Goal: Task Accomplishment & Management: Complete application form

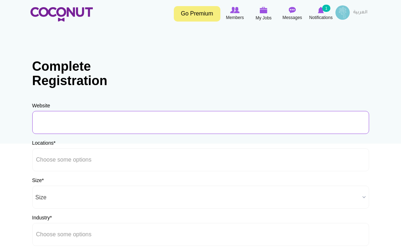
click at [101, 123] on input "URL" at bounding box center [200, 122] width 337 height 23
type input "W"
type input "[DOMAIN_NAME]"
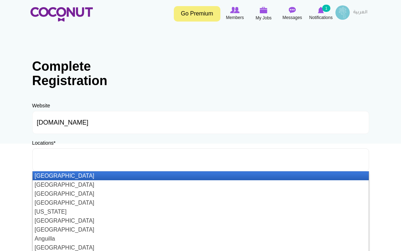
click at [101, 158] on input "text" at bounding box center [68, 159] width 65 height 6
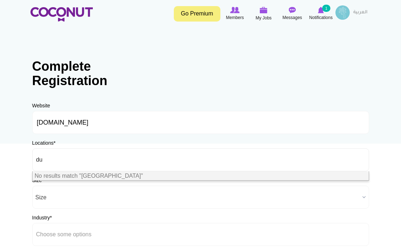
type input "d"
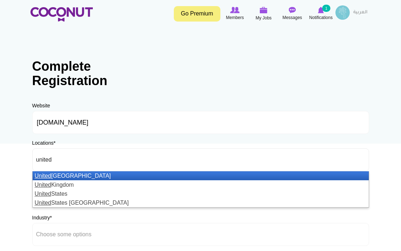
type input "united"
click at [104, 175] on li "United Arab Emirates" at bounding box center [201, 175] width 336 height 9
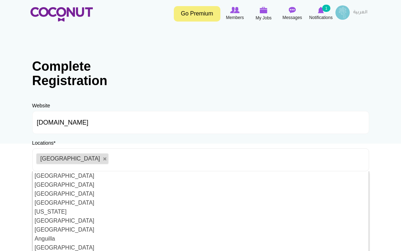
click at [199, 136] on div "Website www.ayeshaart.in URL Should be http://www.website.com or www.website.co…" at bounding box center [200, 187] width 337 height 171
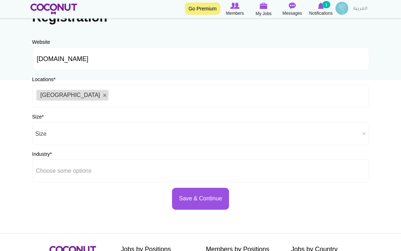
scroll to position [112, 0]
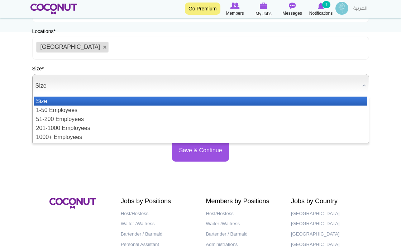
click at [131, 87] on span "Size" at bounding box center [198, 85] width 324 height 23
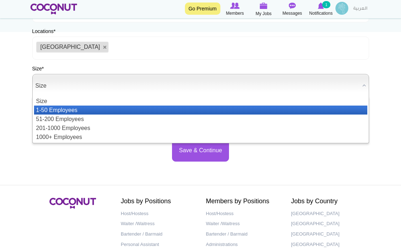
click at [124, 107] on li "1-50 Employees" at bounding box center [201, 109] width 334 height 9
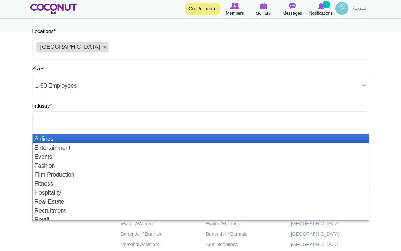
click at [113, 124] on ul at bounding box center [200, 122] width 337 height 23
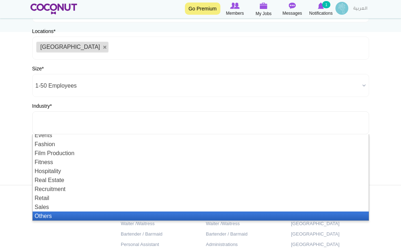
click at [79, 215] on li "Others" at bounding box center [201, 215] width 336 height 9
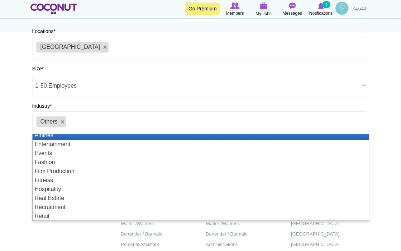
scroll to position [0, 0]
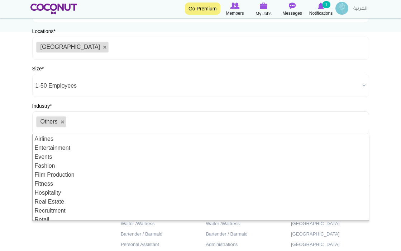
click at [12, 145] on body "Toggle navigation Go Premium Members My Jobs Post a Job Messages Notifications …" at bounding box center [200, 94] width 401 height 412
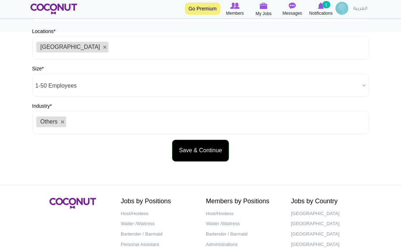
click at [196, 150] on button "Save & Continue" at bounding box center [200, 151] width 57 height 22
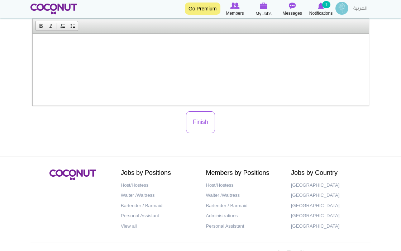
scroll to position [182, 0]
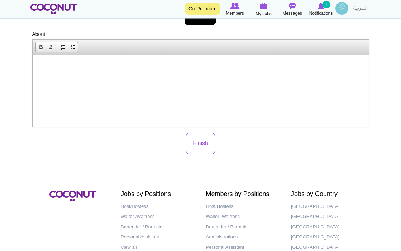
click at [205, 77] on html at bounding box center [200, 66] width 336 height 22
paste body
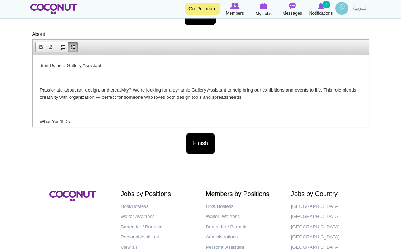
scroll to position [0, 0]
click at [208, 138] on button "Finish" at bounding box center [200, 143] width 29 height 22
click at [203, 144] on button "Finish" at bounding box center [200, 143] width 29 height 22
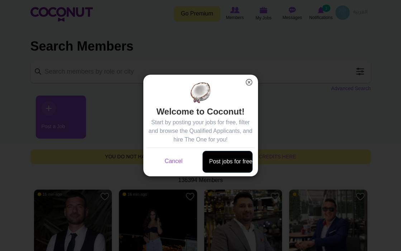
click at [225, 161] on link "Post jobs for free" at bounding box center [228, 162] width 50 height 22
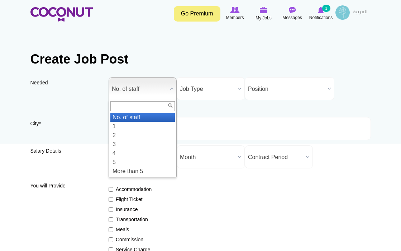
click at [160, 90] on span "No. of staff" at bounding box center [139, 88] width 55 height 23
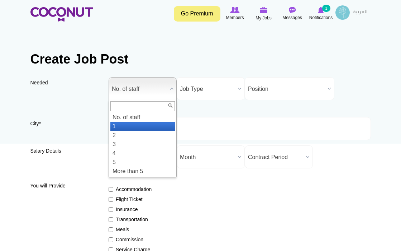
click at [131, 123] on li "1" at bounding box center [142, 126] width 65 height 9
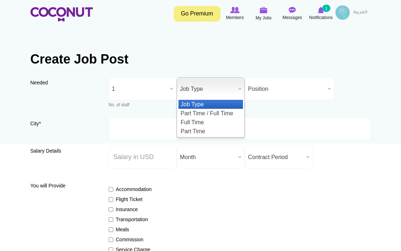
click at [236, 85] on b at bounding box center [239, 88] width 9 height 22
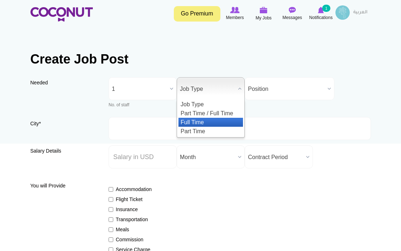
click at [218, 124] on li "Full Time" at bounding box center [211, 122] width 65 height 9
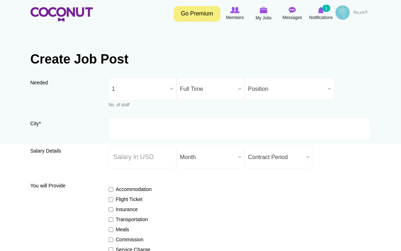
click at [289, 86] on span "Position" at bounding box center [286, 88] width 77 height 23
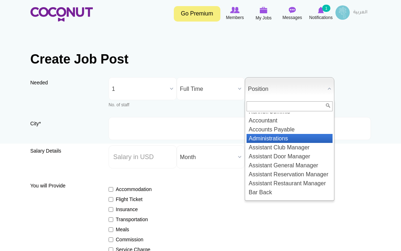
scroll to position [85, 0]
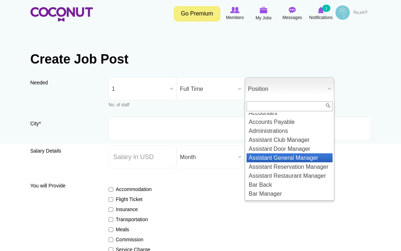
click at [271, 156] on li "Assistant General Manager" at bounding box center [290, 157] width 86 height 9
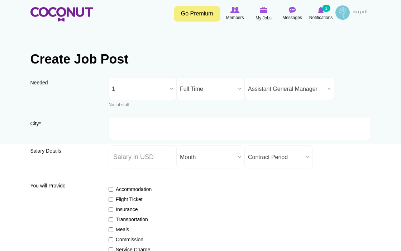
click at [326, 88] on b at bounding box center [329, 88] width 9 height 22
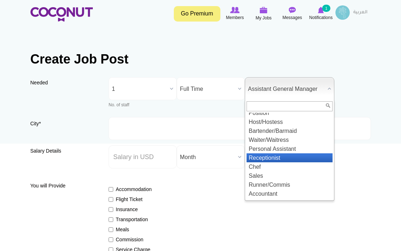
scroll to position [1, 0]
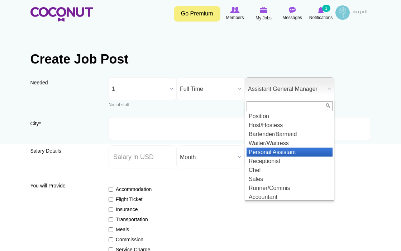
click at [298, 151] on li "Personal Assistant" at bounding box center [290, 151] width 86 height 9
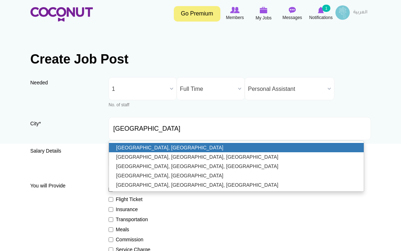
type input "[GEOGRAPHIC_DATA], [GEOGRAPHIC_DATA]"
click at [158, 148] on link "[GEOGRAPHIC_DATA], [GEOGRAPHIC_DATA]" at bounding box center [236, 147] width 255 height 9
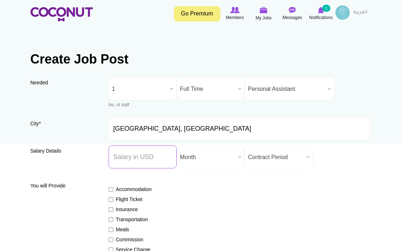
click at [147, 160] on input "Salary ($) *" at bounding box center [143, 156] width 68 height 23
click at [143, 157] on input "Salary ($) *" at bounding box center [143, 156] width 68 height 23
type input "1100"
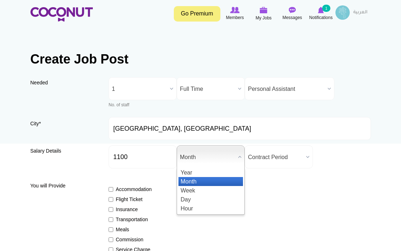
click at [225, 154] on span "Month" at bounding box center [207, 157] width 55 height 23
click at [213, 178] on li "Month" at bounding box center [211, 181] width 65 height 9
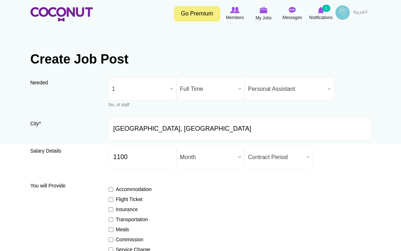
click at [271, 162] on span "Contract Period" at bounding box center [275, 157] width 55 height 23
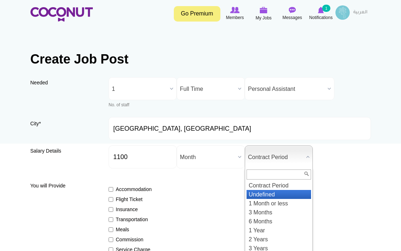
click at [266, 192] on li "Undefined" at bounding box center [279, 194] width 65 height 9
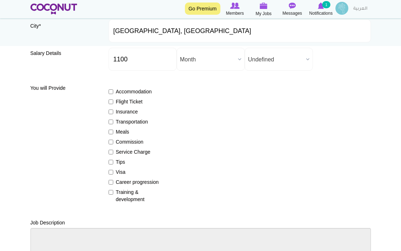
scroll to position [98, 0]
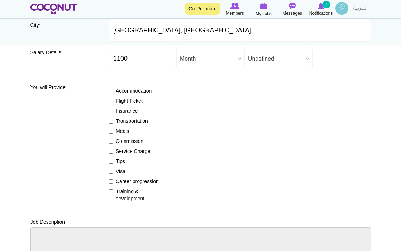
click at [113, 190] on input "Training & development" at bounding box center [111, 191] width 5 height 5
checkbox input "true"
click at [112, 180] on input "Career progression" at bounding box center [111, 181] width 5 height 5
checkbox input "true"
click at [110, 131] on input "Meals" at bounding box center [111, 131] width 5 height 5
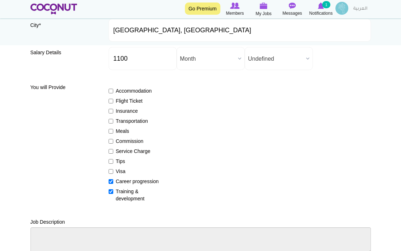
checkbox input "true"
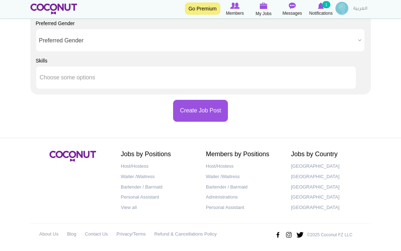
scroll to position [737, 0]
